Goal: Task Accomplishment & Management: Manage account settings

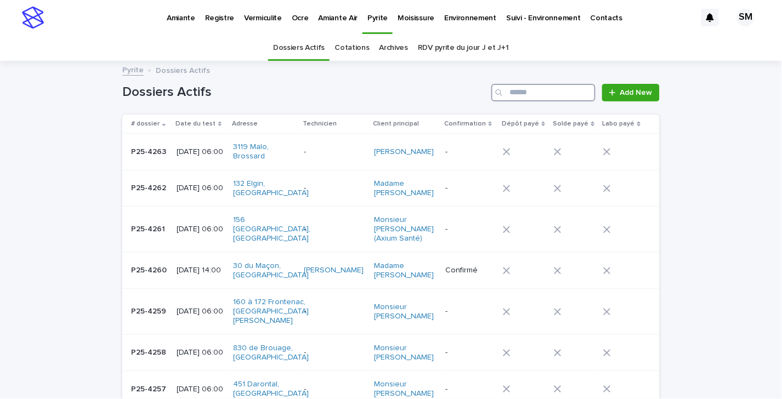
click at [514, 88] on input "Search" at bounding box center [544, 93] width 104 height 18
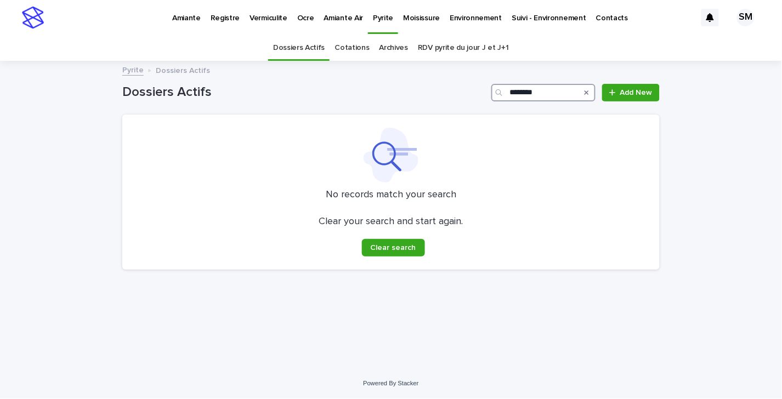
type input "********"
click at [264, 19] on p "Vermiculite" at bounding box center [269, 11] width 38 height 23
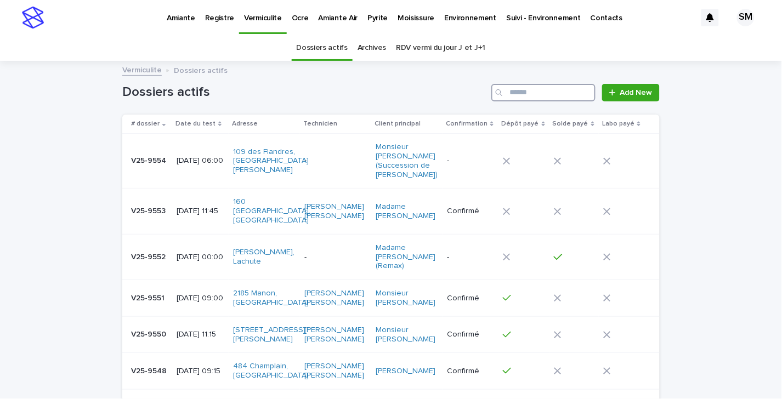
click at [510, 87] on input "Search" at bounding box center [544, 93] width 104 height 18
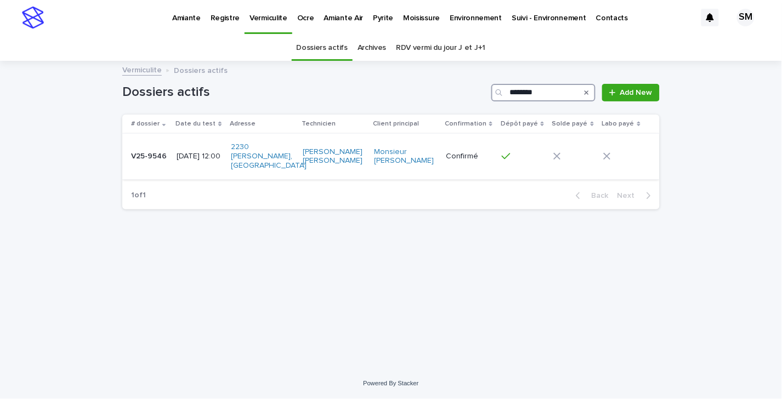
type input "********"
click at [147, 161] on td "V25-9546 V25-9546" at bounding box center [147, 157] width 50 height 46
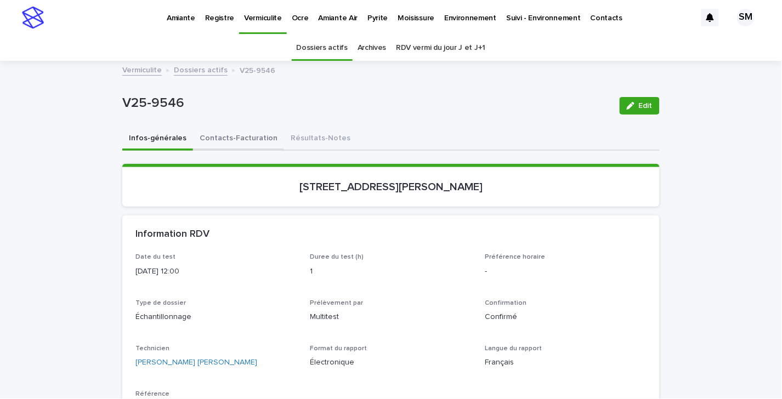
click at [245, 146] on button "Contacts-Facturation" at bounding box center [238, 139] width 91 height 23
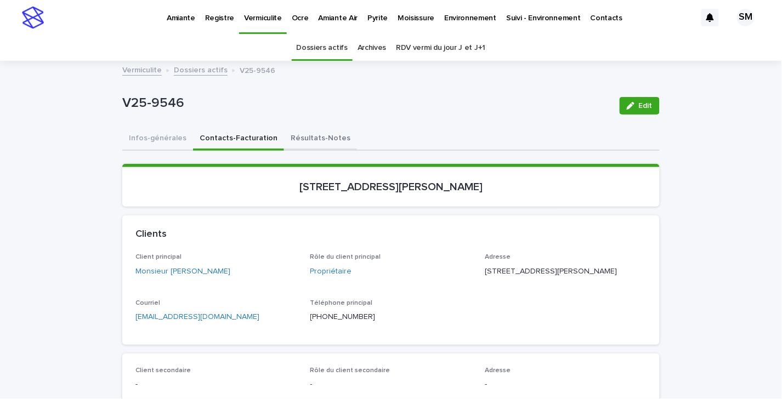
click at [301, 139] on button "Résultats-Notes" at bounding box center [320, 139] width 73 height 23
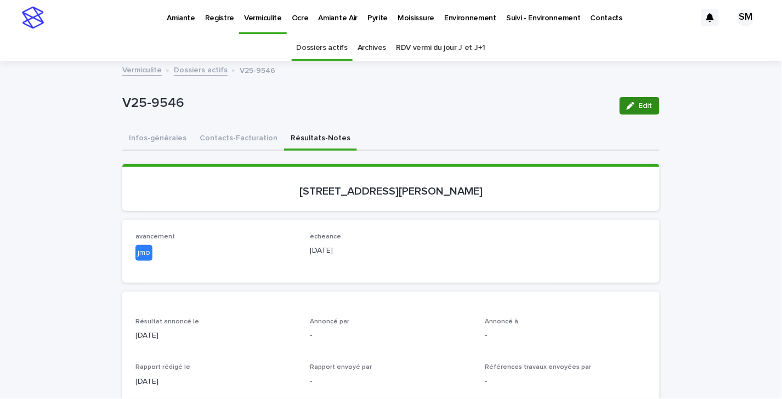
click at [644, 105] on span "Edit" at bounding box center [646, 106] width 14 height 8
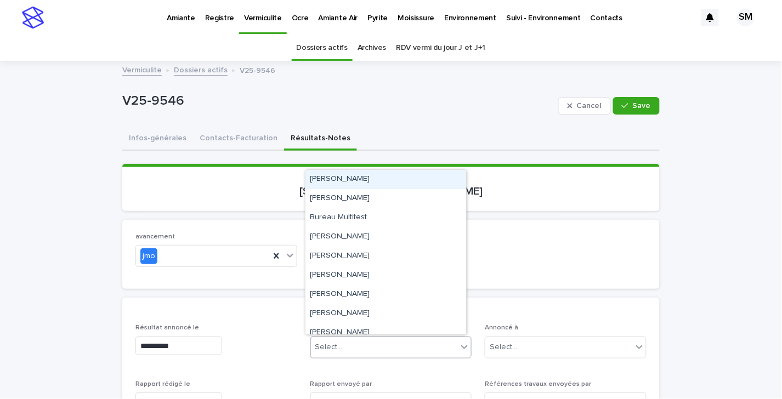
click at [341, 343] on div "Select..." at bounding box center [384, 348] width 147 height 18
type input "**"
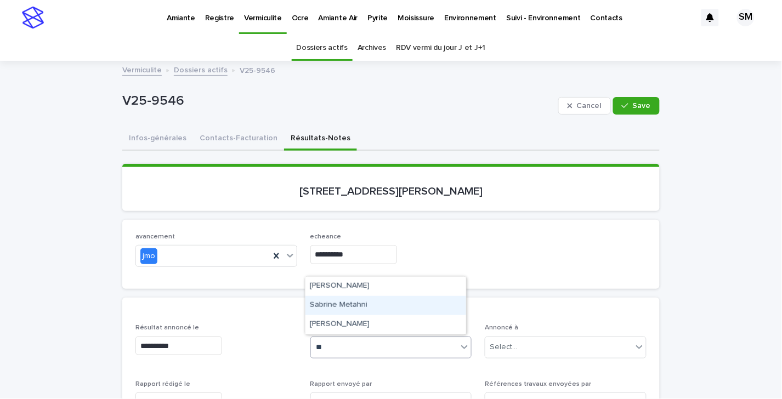
click at [348, 300] on div "Sabrine Metahni" at bounding box center [386, 305] width 161 height 19
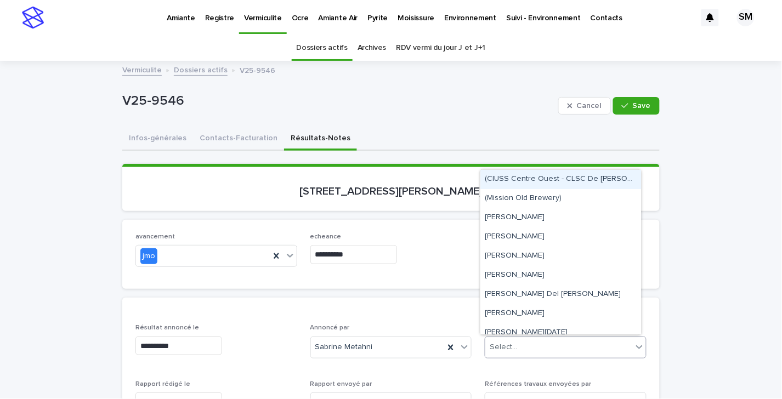
click at [514, 345] on div "Select..." at bounding box center [559, 348] width 147 height 18
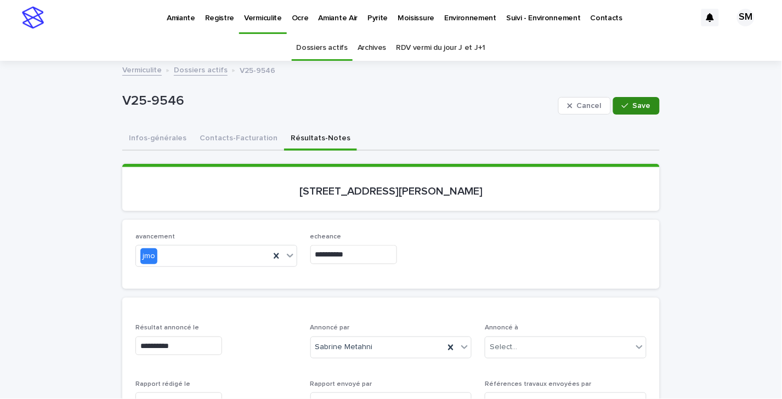
click at [624, 99] on button "Save" at bounding box center [636, 106] width 47 height 18
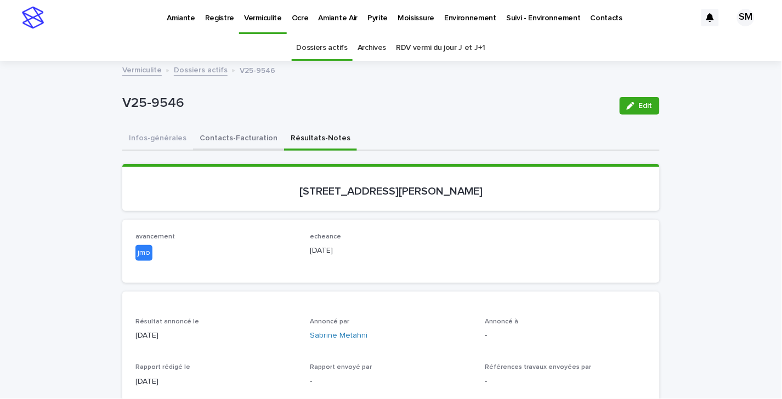
click at [212, 136] on button "Contacts-Facturation" at bounding box center [238, 139] width 91 height 23
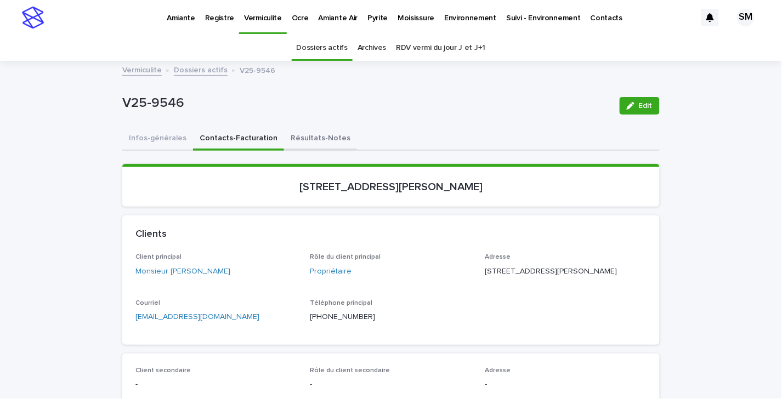
click at [297, 138] on button "Résultats-Notes" at bounding box center [320, 139] width 73 height 23
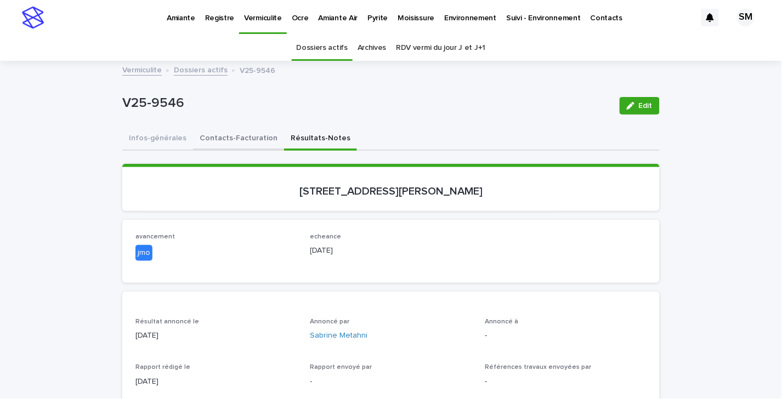
click at [245, 137] on button "Contacts-Facturation" at bounding box center [238, 139] width 91 height 23
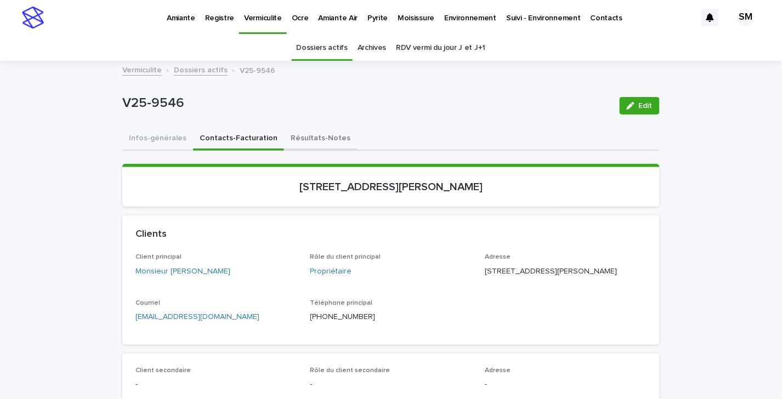
click at [284, 136] on button "Résultats-Notes" at bounding box center [320, 139] width 73 height 23
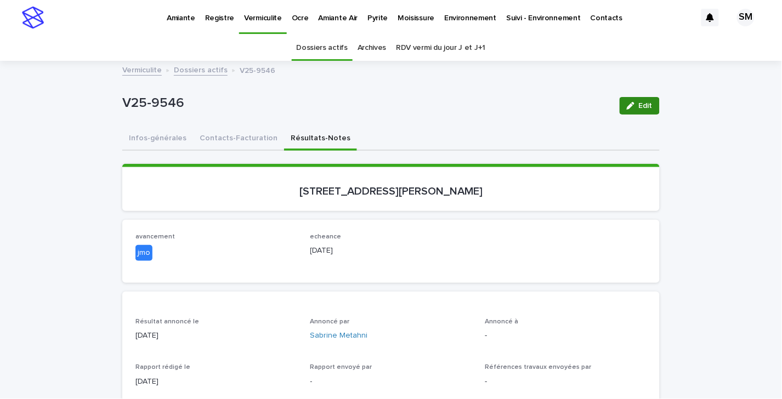
click at [633, 108] on div "button" at bounding box center [633, 106] width 12 height 8
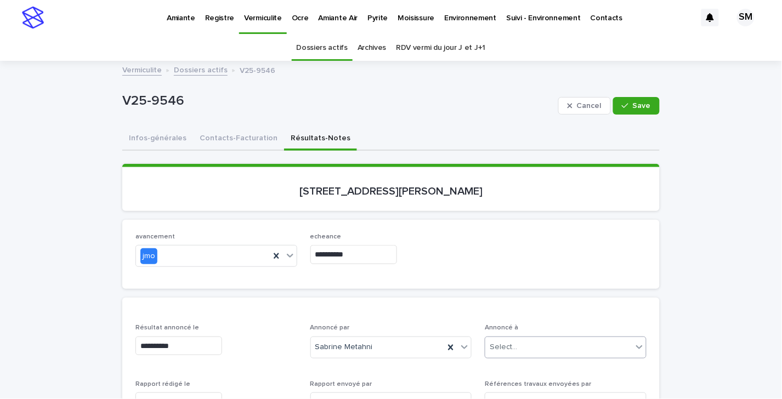
click at [505, 344] on div "Select..." at bounding box center [503, 348] width 27 height 12
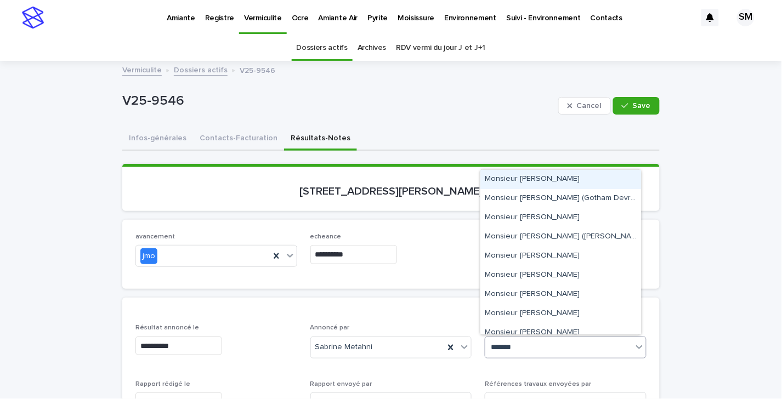
type input "********"
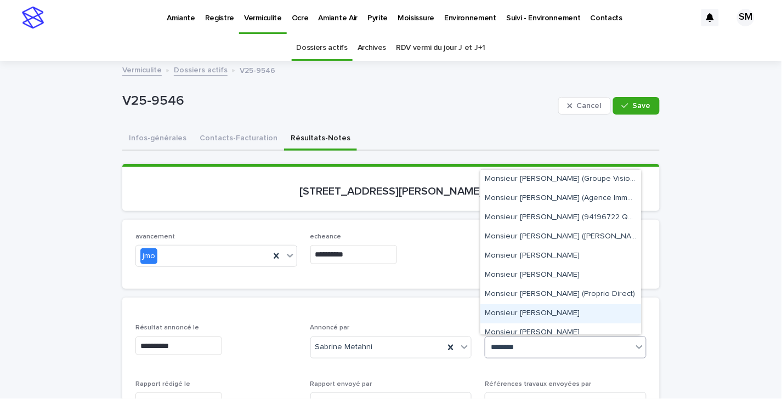
click at [526, 314] on div "Monsieur [PERSON_NAME]" at bounding box center [561, 314] width 161 height 19
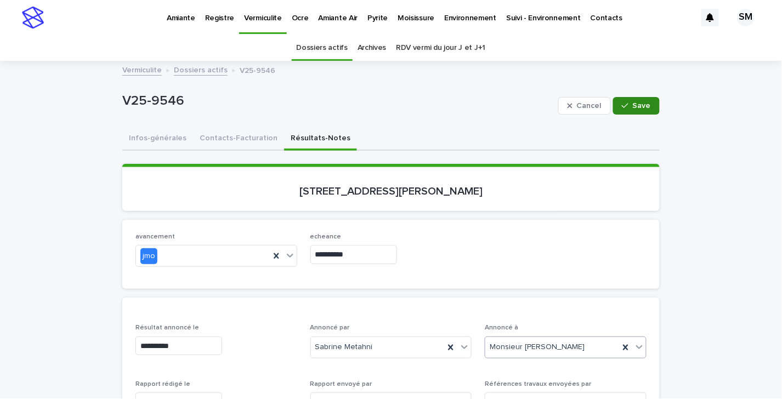
click at [625, 108] on div "button" at bounding box center [627, 106] width 11 height 8
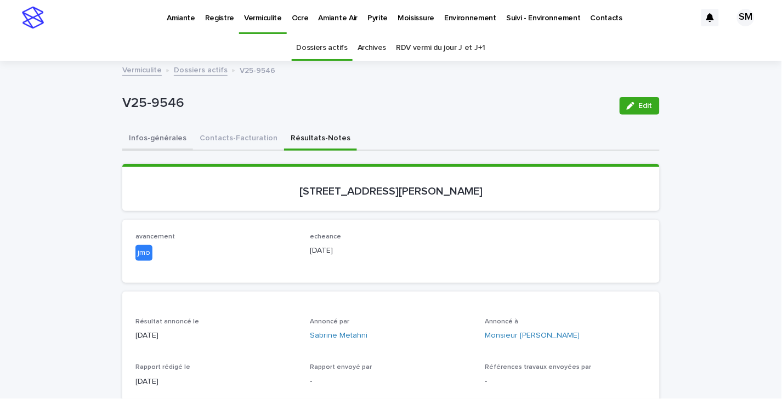
click at [151, 136] on button "Infos-générales" at bounding box center [157, 139] width 71 height 23
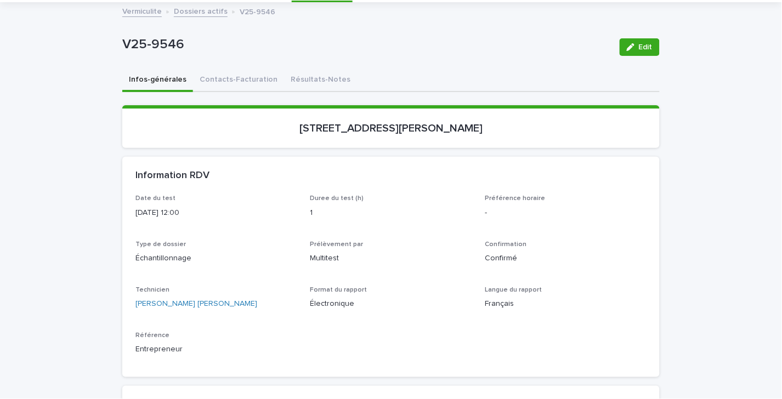
scroll to position [47, 0]
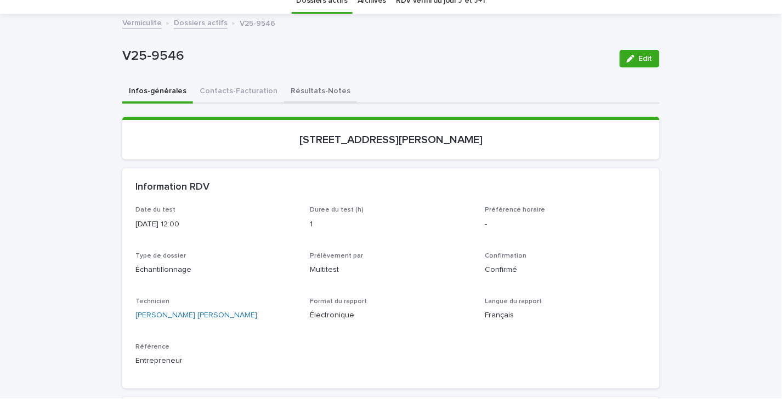
click at [284, 102] on button "Résultats-Notes" at bounding box center [320, 92] width 73 height 23
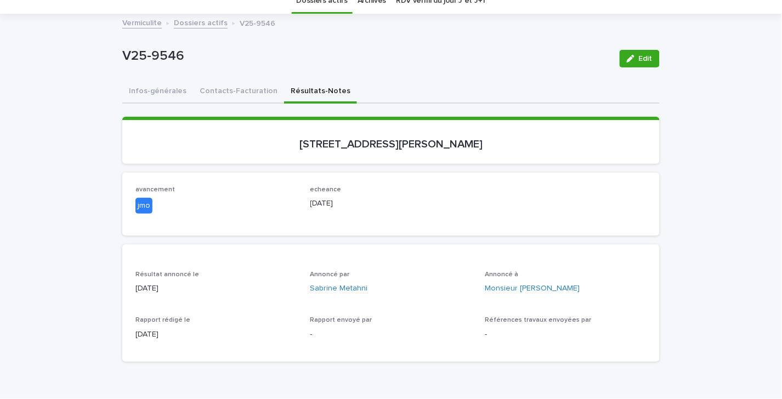
scroll to position [36, 0]
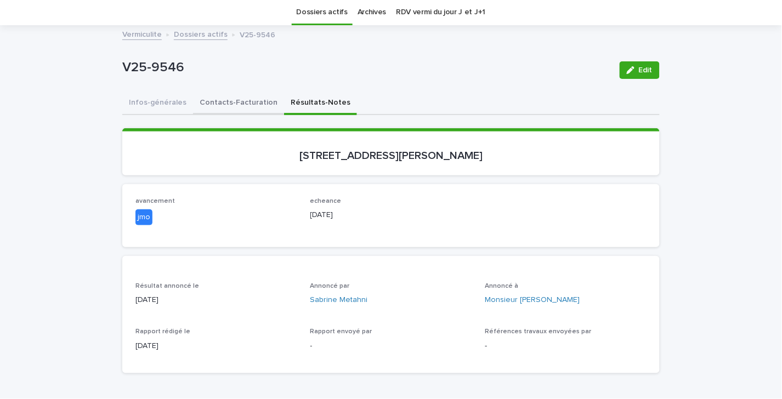
click at [243, 99] on button "Contacts-Facturation" at bounding box center [238, 103] width 91 height 23
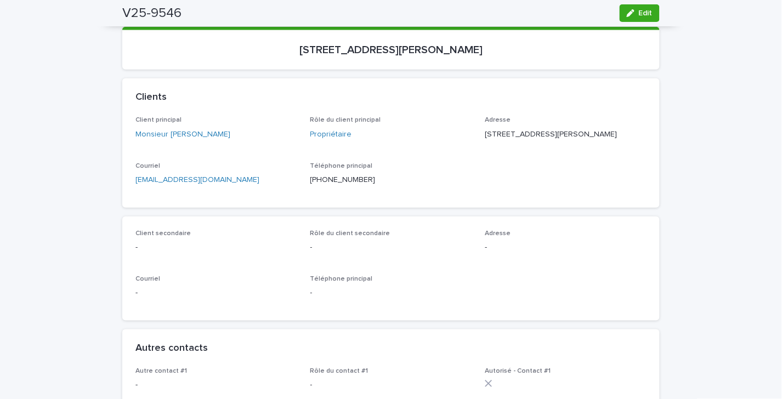
scroll to position [59, 0]
